Goal: Transaction & Acquisition: Purchase product/service

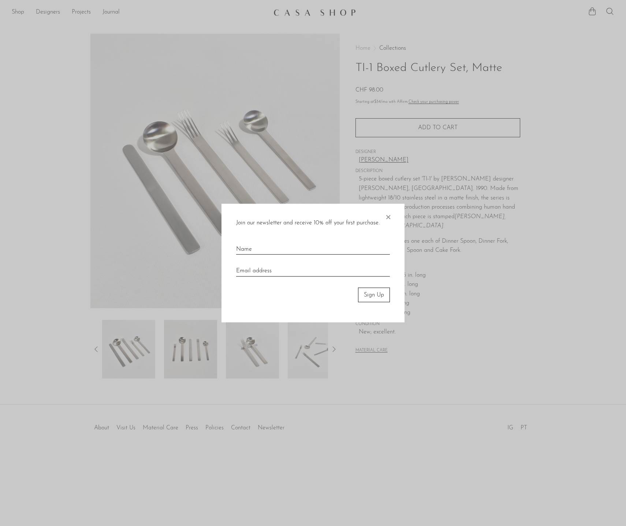
click at [386, 216] on span "×" at bounding box center [388, 215] width 7 height 23
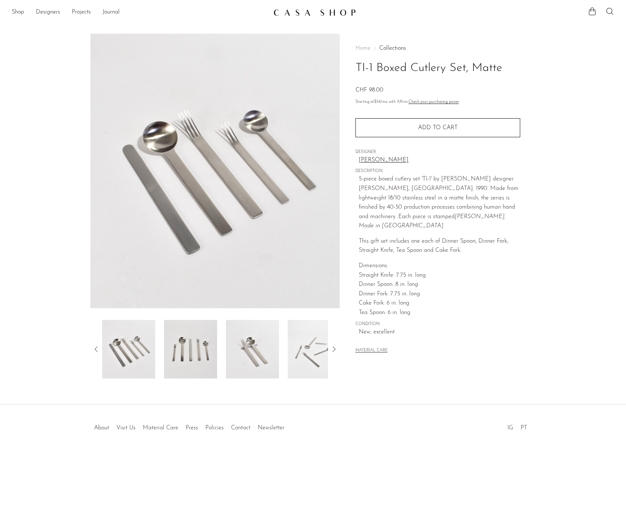
drag, startPoint x: 355, startPoint y: 66, endPoint x: 500, endPoint y: 67, distance: 145.0
click at [398, 67] on div "Home Collections TI-1 Boxed Cutlery Set, Matte CHF 98.00 Starting at $34 /mo wi…" at bounding box center [438, 206] width 196 height 345
drag, startPoint x: 486, startPoint y: 177, endPoint x: 379, endPoint y: 185, distance: 106.9
click at [379, 185] on span "5-piece boxed cutlery set 'TI-1' by Japense designer Takenobu Igarashi, ca. 199…" at bounding box center [439, 202] width 160 height 53
copy span "Takenobu Igarashi"
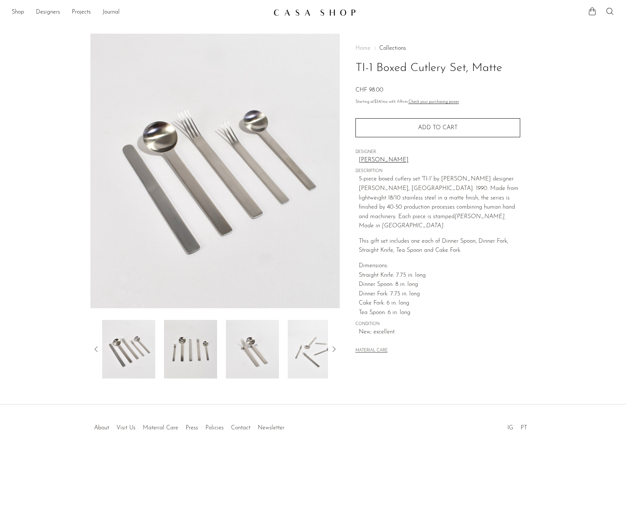
click at [441, 128] on span "Add to cart" at bounding box center [438, 128] width 40 height 6
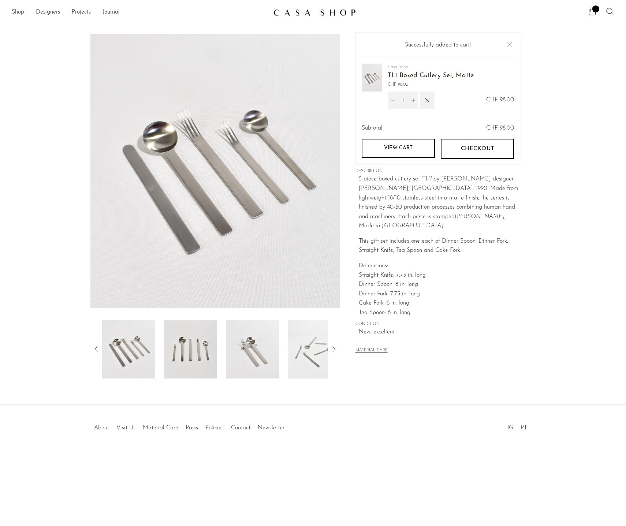
click at [416, 149] on link "View cart" at bounding box center [398, 148] width 73 height 19
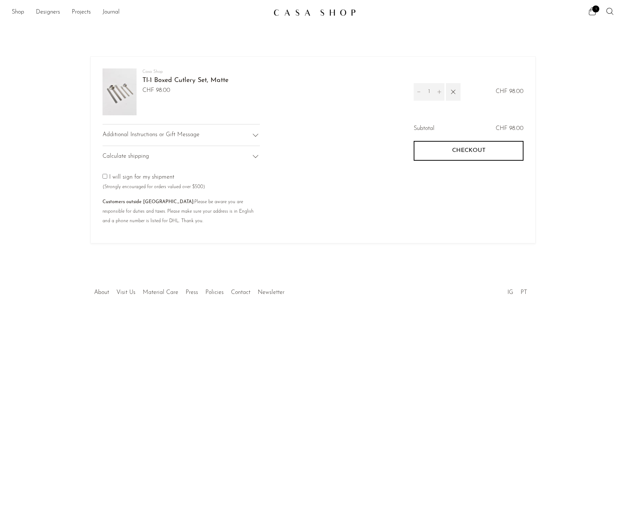
click at [439, 93] on icon "Increment" at bounding box center [440, 92] width 4 height 4
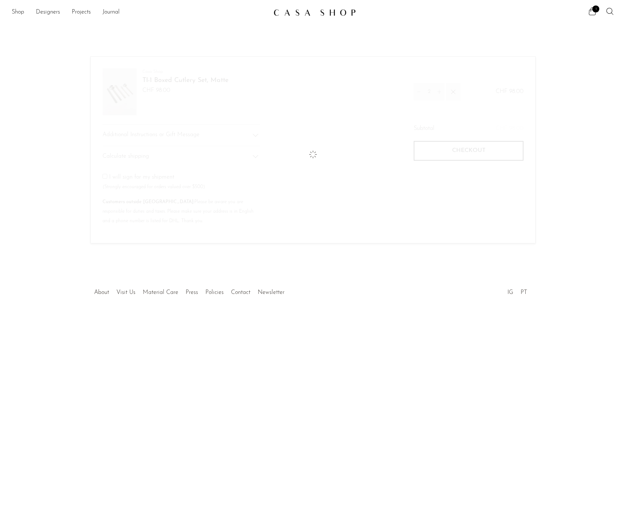
click at [439, 93] on icon "Increment" at bounding box center [440, 92] width 4 height 4
type input "3"
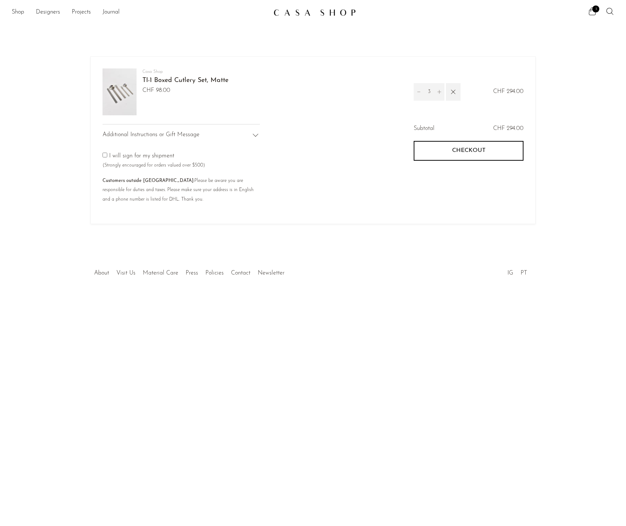
drag, startPoint x: 431, startPoint y: 92, endPoint x: 424, endPoint y: 92, distance: 7.0
click at [424, 92] on input "3" at bounding box center [429, 92] width 10 height 18
type input "12"
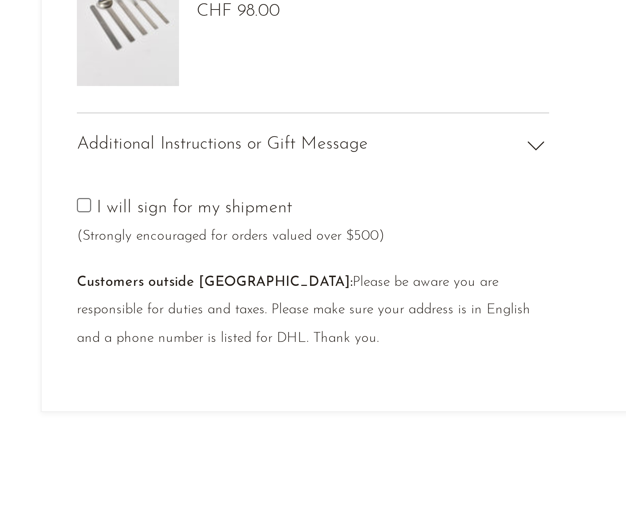
click at [103, 153] on input"] "checkbox" at bounding box center [105, 155] width 5 height 5
checkbox input"] "true"
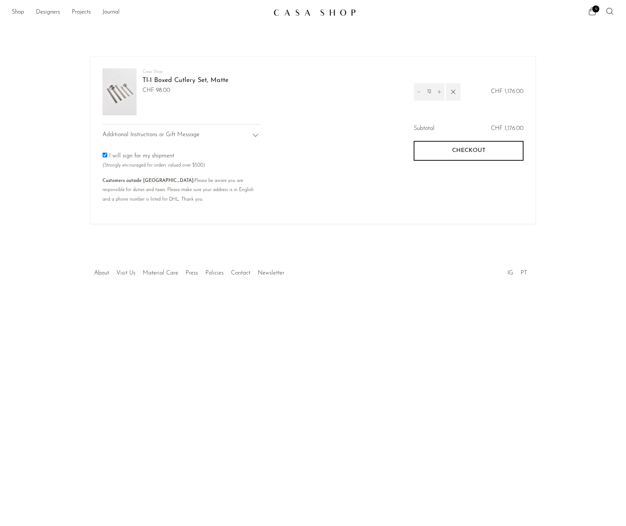
click at [197, 81] on link "TI-1 Boxed Cutlery Set, Matte" at bounding box center [185, 80] width 86 height 7
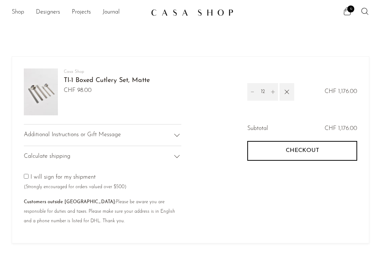
click at [16, 11] on link "Shop" at bounding box center [18, 13] width 12 height 10
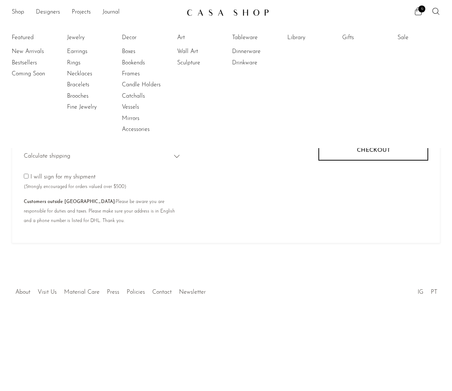
click at [161, 268] on div at bounding box center [226, 285] width 135 height 26
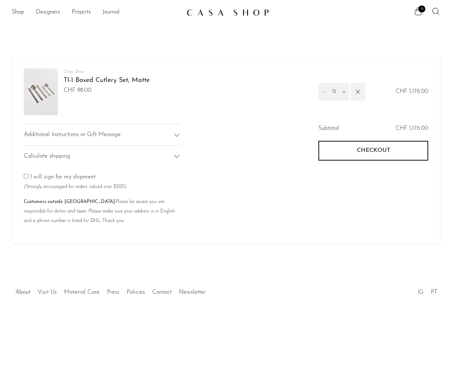
click at [159, 268] on div at bounding box center [226, 285] width 135 height 26
click at [162, 268] on div at bounding box center [226, 285] width 135 height 26
click at [44, 268] on link "Visit Us" at bounding box center [47, 293] width 19 height 6
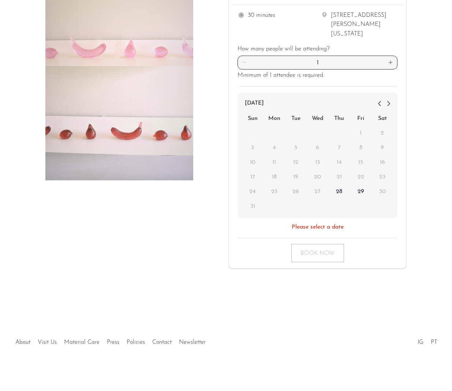
scroll to position [91, 0]
click at [157, 342] on link "Contact" at bounding box center [161, 343] width 19 height 6
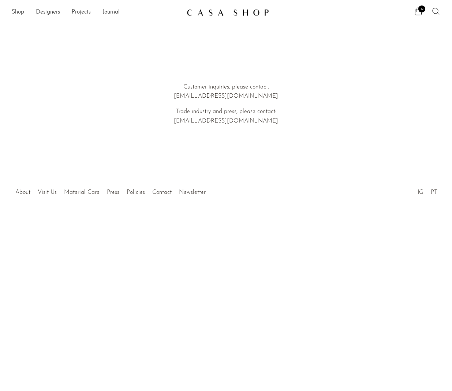
click at [233, 96] on p "Customer inquiries, please contact: [EMAIL_ADDRESS][DOMAIN_NAME]" at bounding box center [226, 92] width 209 height 19
click at [233, 96] on p "Customer inquiries, please contact: hello@shopcasashop.com" at bounding box center [226, 92] width 209 height 19
copy div "hello@shopcasashop.com"
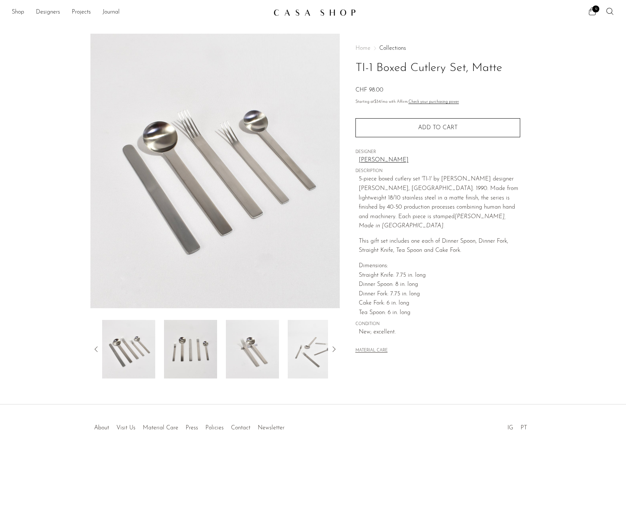
click at [208, 173] on img at bounding box center [214, 171] width 249 height 275
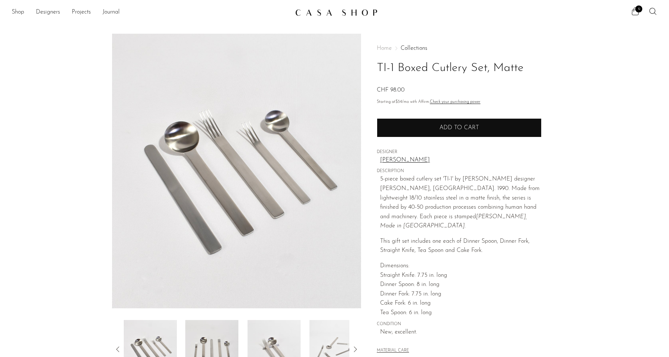
click at [424, 126] on span "Add to cart" at bounding box center [459, 128] width 40 height 6
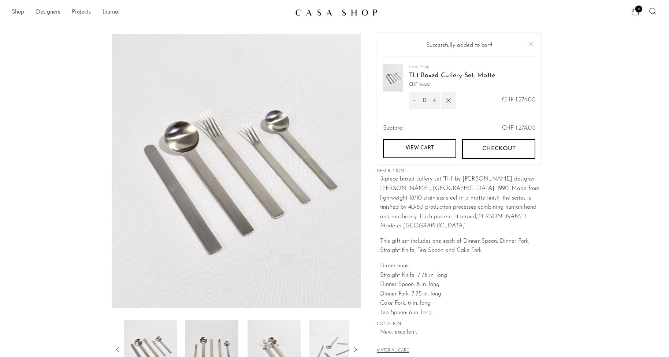
click at [424, 99] on icon "Increment" at bounding box center [434, 100] width 5 height 5
type input "14"
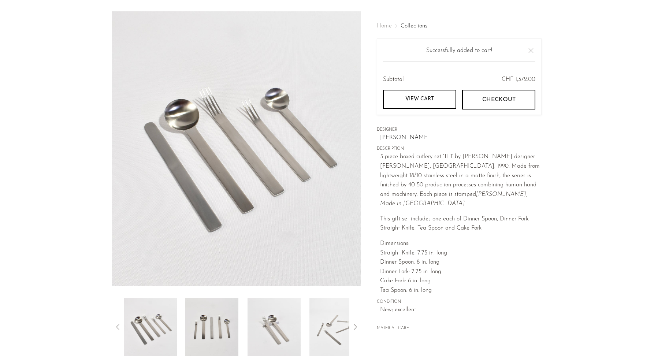
scroll to position [25, 0]
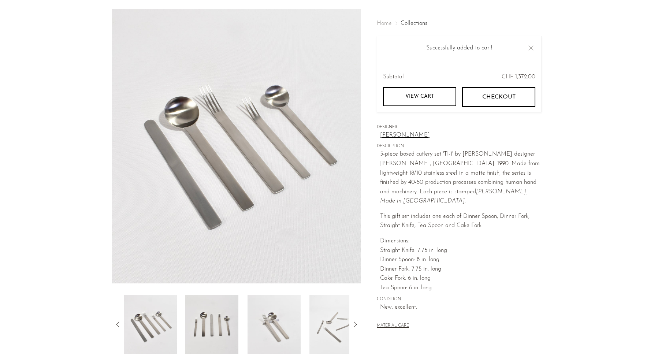
click at [424, 99] on span "Checkout" at bounding box center [498, 97] width 33 height 7
